Goal: Information Seeking & Learning: Learn about a topic

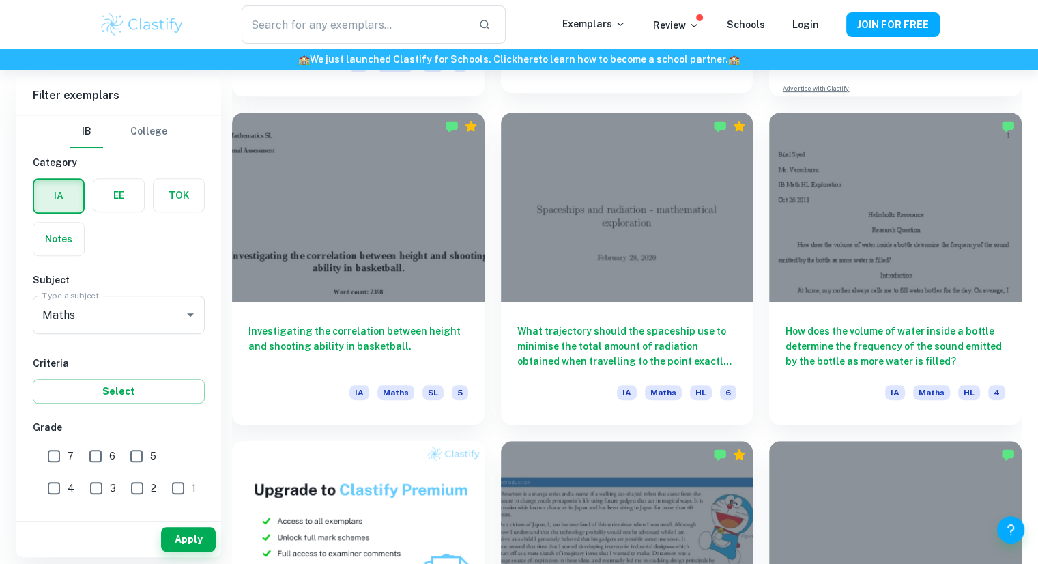
scroll to position [674, 0]
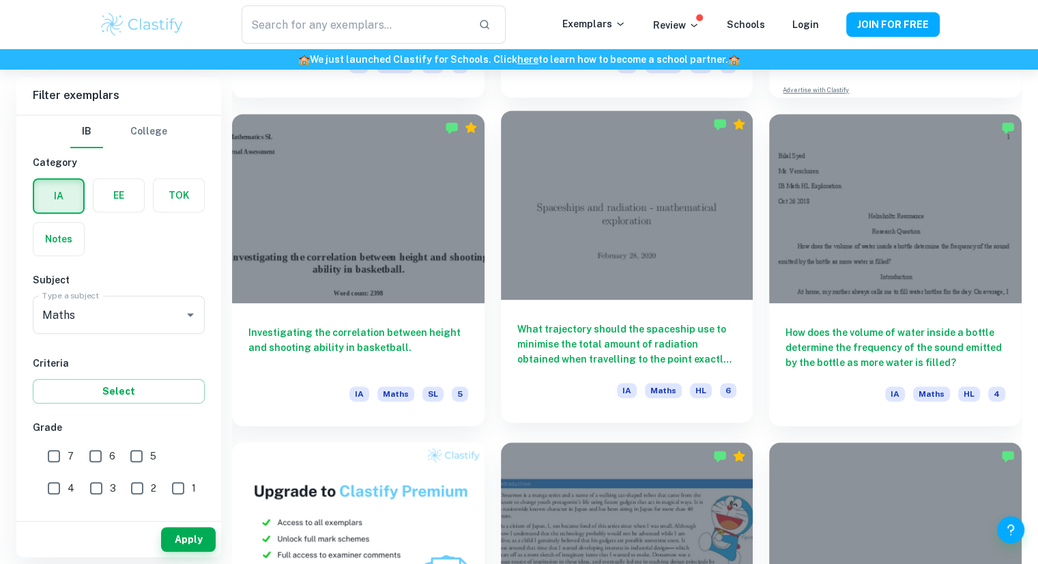
click at [579, 373] on div "What trajectory should the spaceship use to minimise the total amount of radiat…" at bounding box center [627, 361] width 252 height 123
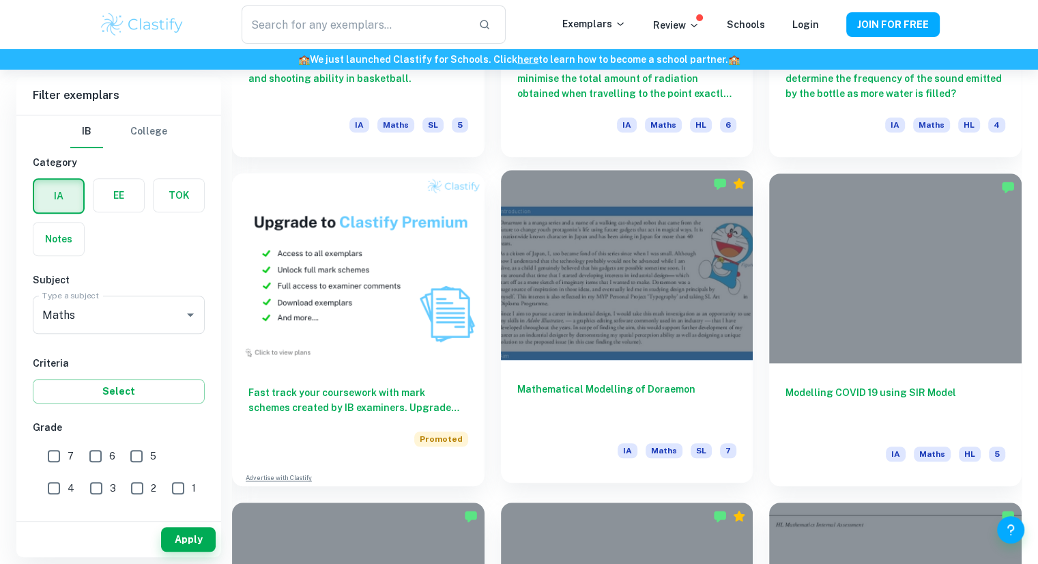
scroll to position [944, 0]
click at [544, 413] on h6 "Mathematical Modelling of Doraemon" at bounding box center [627, 403] width 220 height 45
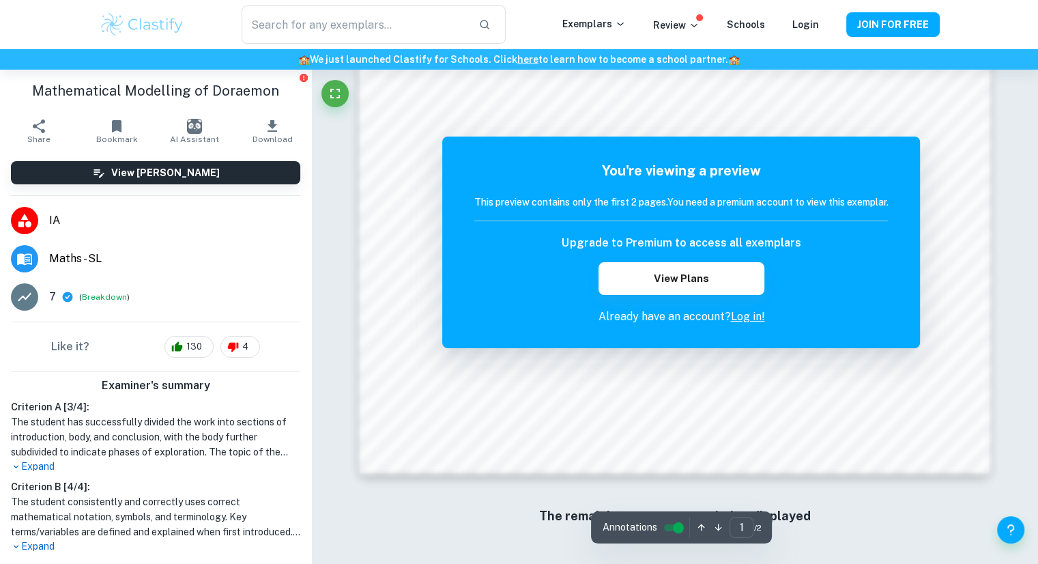
scroll to position [1399, 0]
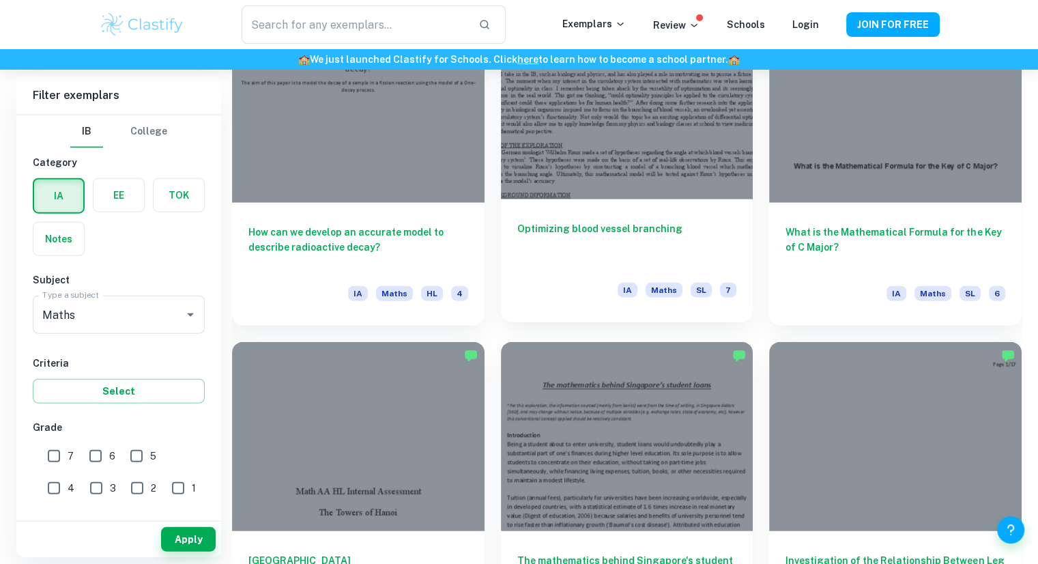
scroll to position [3073, 0]
